Goal: Task Accomplishment & Management: Use online tool/utility

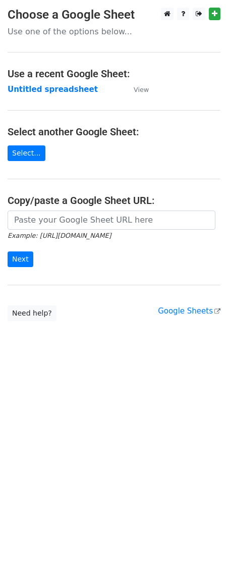
click at [73, 219] on input "url" at bounding box center [112, 219] width 208 height 19
type input "[URL][DOMAIN_NAME]"
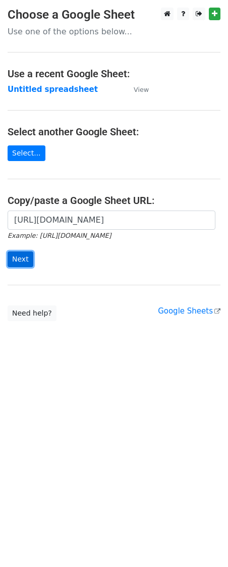
click at [8, 261] on input "Next" at bounding box center [21, 259] width 26 height 16
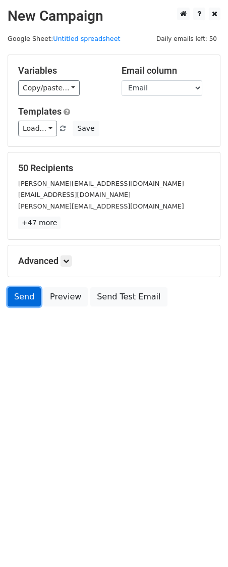
click at [21, 298] on link "Send" at bounding box center [24, 296] width 33 height 19
click at [21, 306] on link "Send" at bounding box center [24, 296] width 33 height 19
click at [20, 306] on link "Send" at bounding box center [24, 296] width 33 height 19
